Goal: Information Seeking & Learning: Learn about a topic

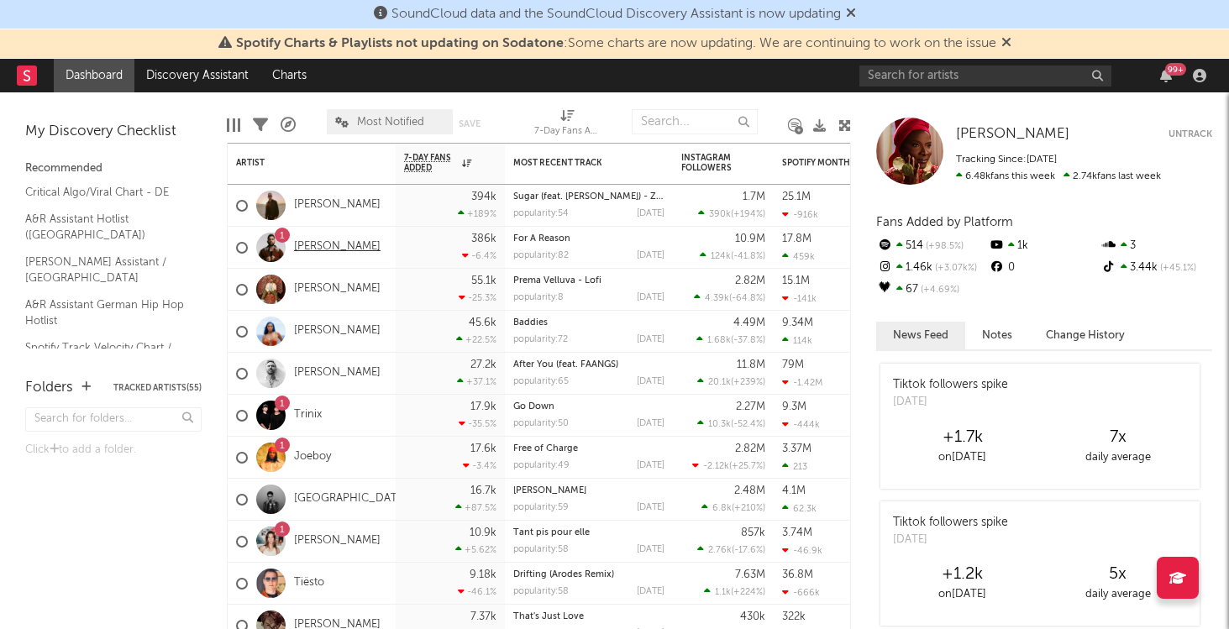
click at [321, 246] on link "[PERSON_NAME]" at bounding box center [337, 247] width 87 height 14
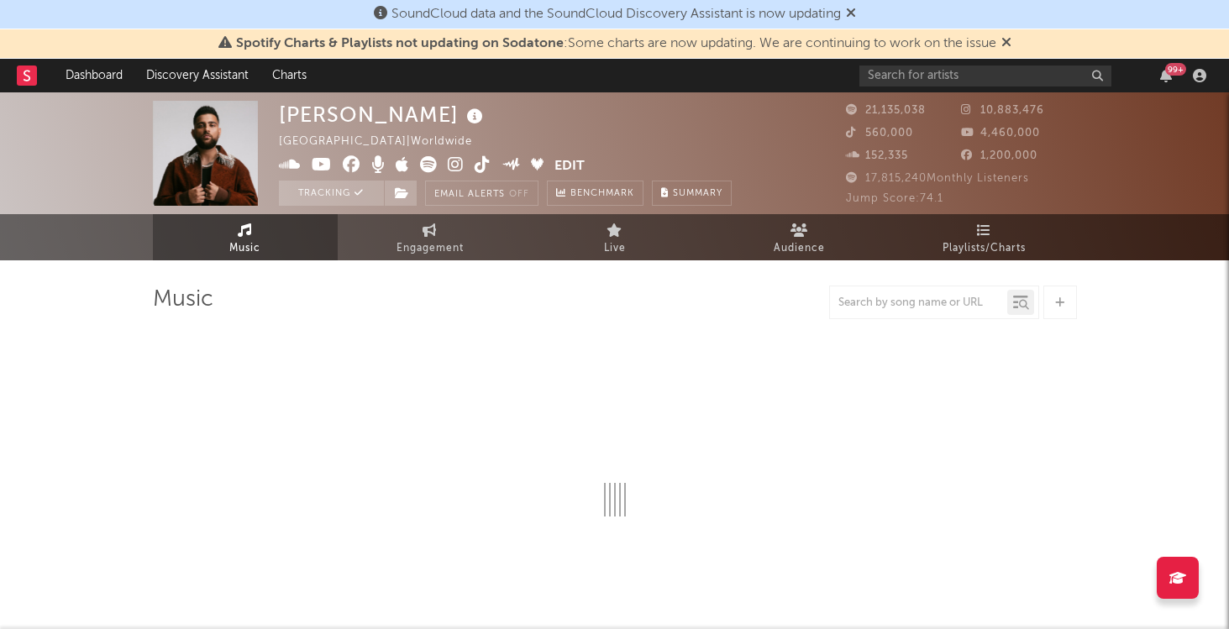
select select "6m"
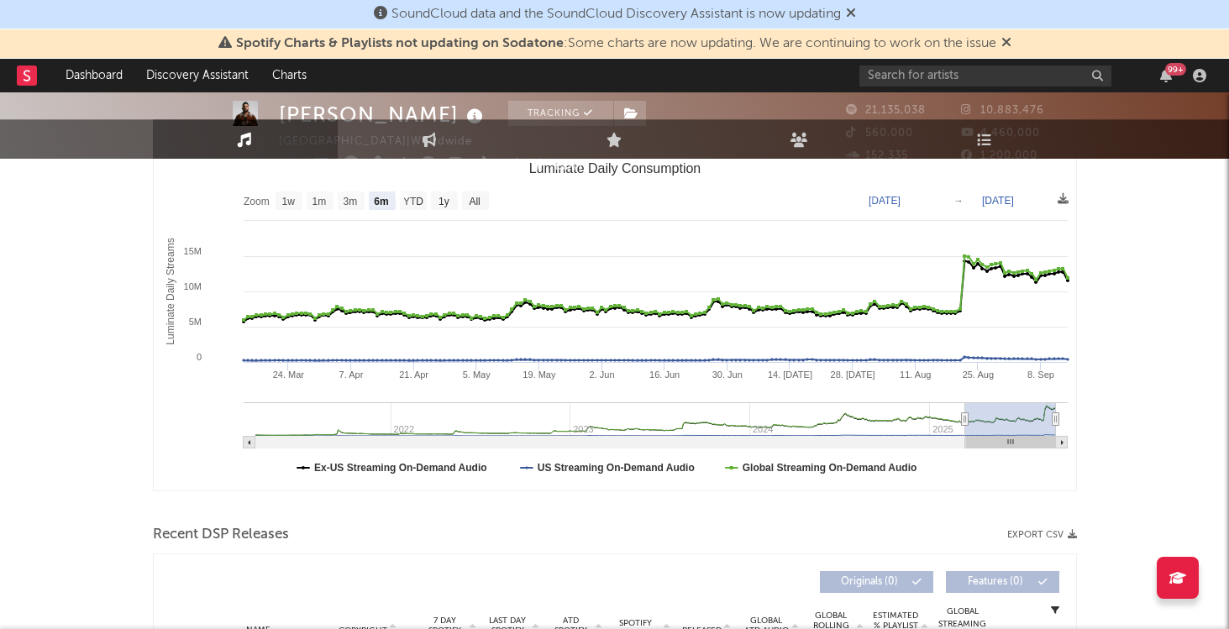
select select "6m"
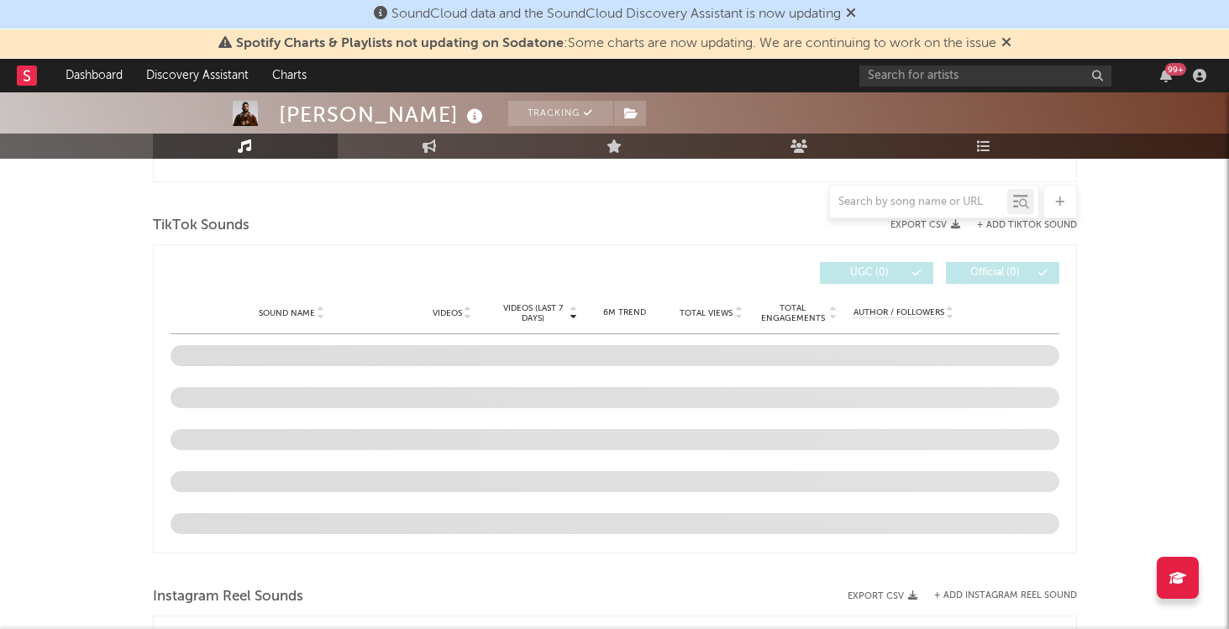
scroll to position [1087, 0]
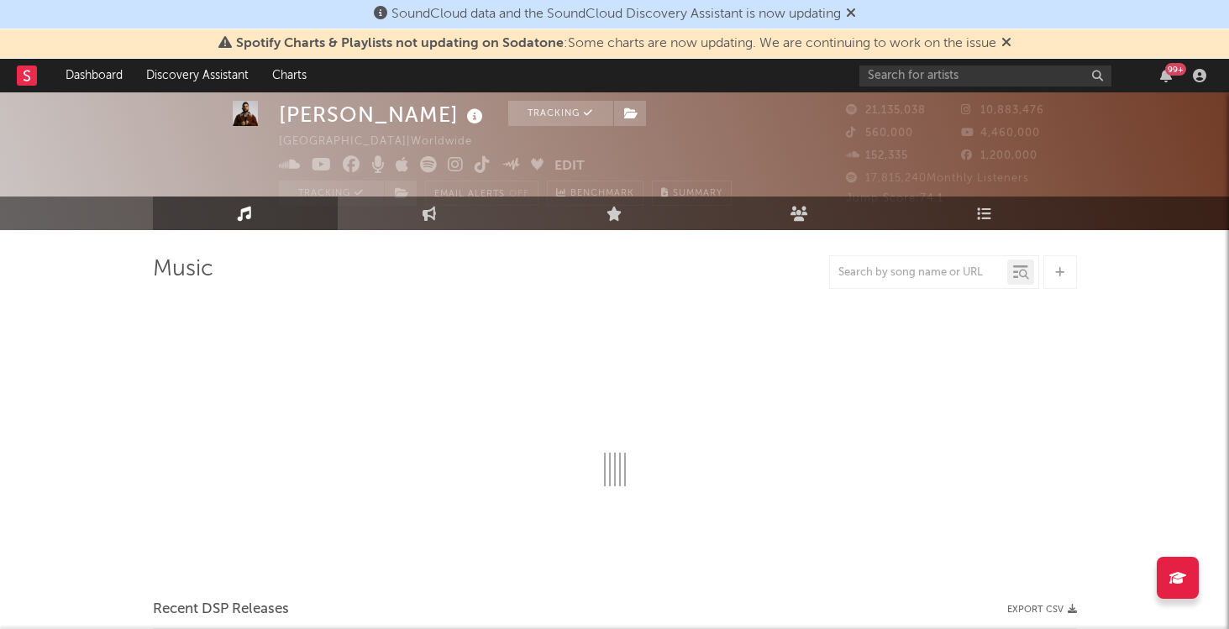
select select "6m"
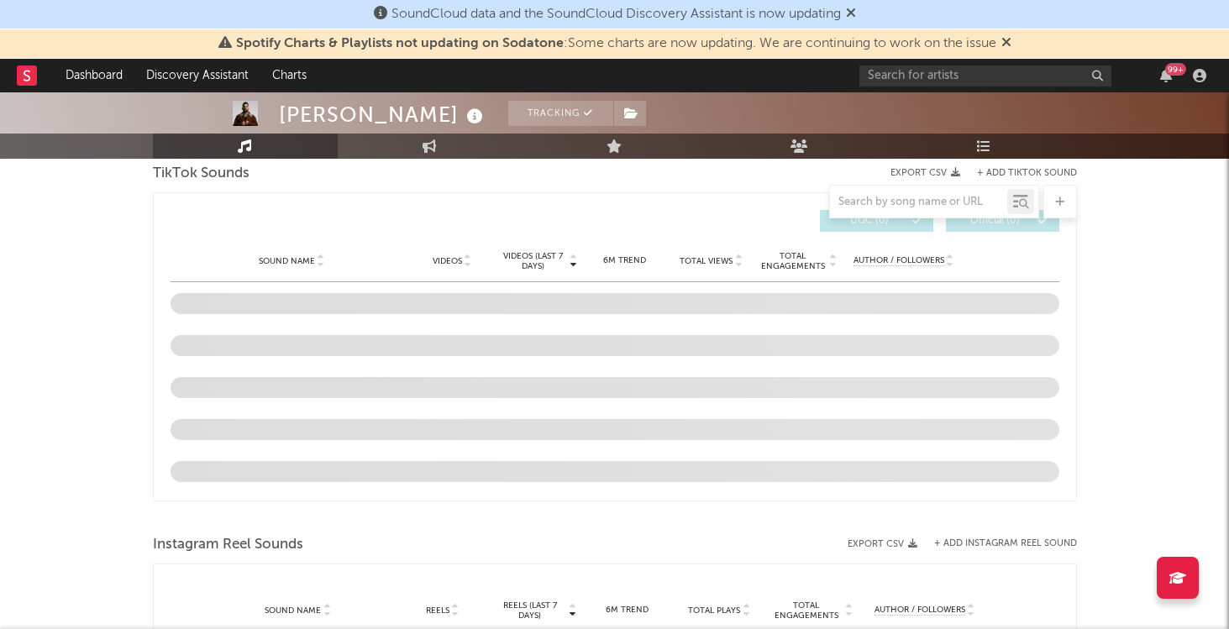
scroll to position [1150, 0]
